Goal: Information Seeking & Learning: Find specific page/section

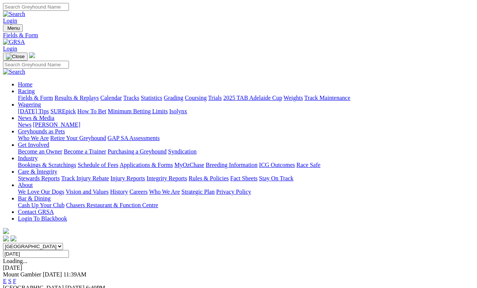
scroll to position [54, 0]
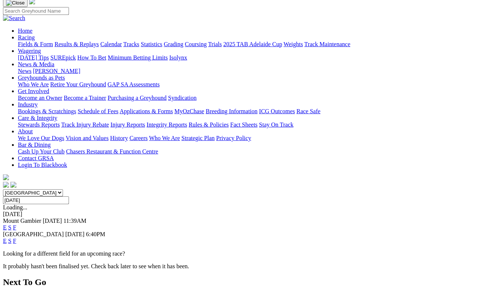
click at [69, 196] on input "[DATE]" at bounding box center [36, 200] width 66 height 8
type input "Friday, 15 Aug 2025"
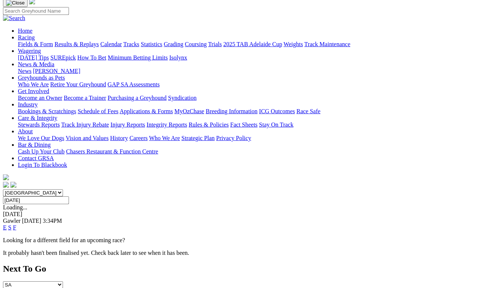
click at [16, 224] on link "F" at bounding box center [14, 227] width 3 height 6
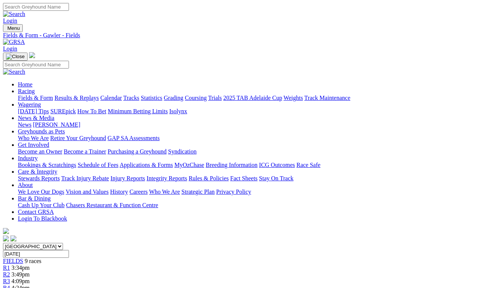
click at [69, 250] on input "[DATE]" at bounding box center [36, 254] width 66 height 8
click at [69, 250] on input "Friday, 15 Aug 2025" at bounding box center [36, 254] width 66 height 8
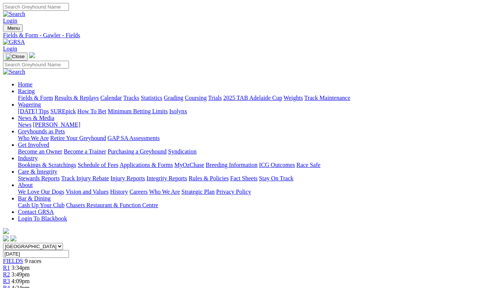
click at [69, 250] on input "Friday, 15 Aug 2025" at bounding box center [36, 254] width 66 height 8
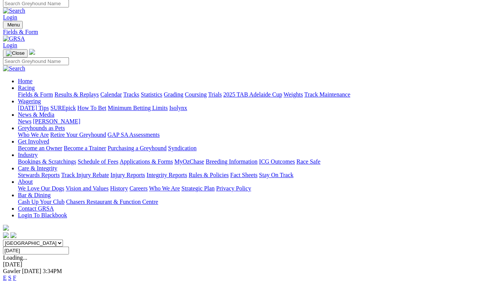
click at [69, 247] on input "Friday, 15 Aug 2025" at bounding box center [36, 251] width 66 height 8
click at [69, 247] on input "[DATE]" at bounding box center [36, 251] width 66 height 8
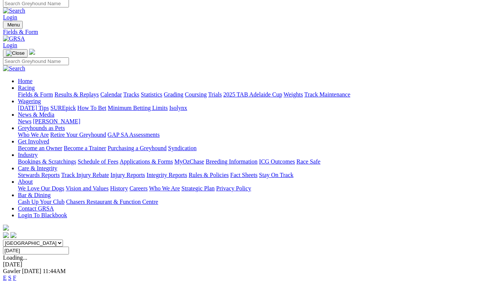
type input "Thursday, 14 Aug 2025"
click at [16, 287] on link "F" at bounding box center [14, 291] width 3 height 6
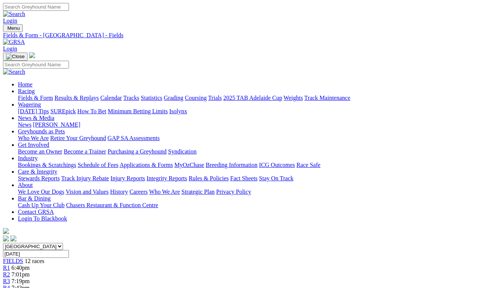
click at [69, 250] on input "[DATE]" at bounding box center [36, 254] width 66 height 8
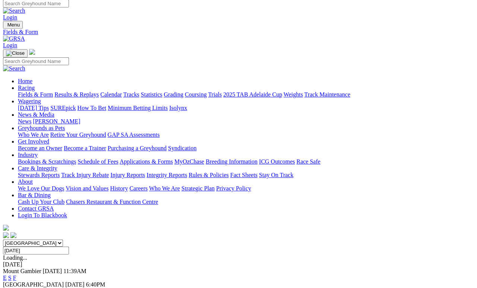
click at [69, 247] on input "Thursday, 14 Aug 2025" at bounding box center [36, 251] width 66 height 8
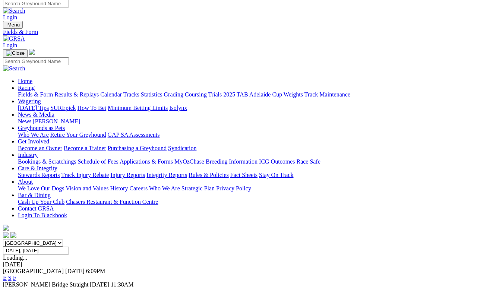
click at [69, 247] on input "Today, 12 Aug 2025" at bounding box center [36, 251] width 66 height 8
type input "[DATE]"
click at [16, 274] on link "F" at bounding box center [14, 277] width 3 height 6
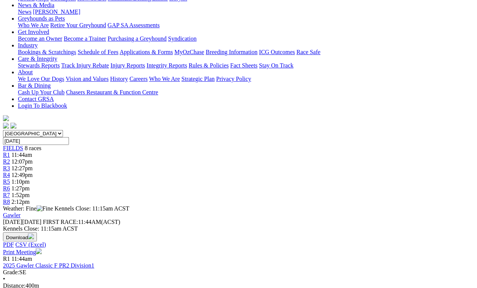
scroll to position [112, 0]
